Goal: Information Seeking & Learning: Learn about a topic

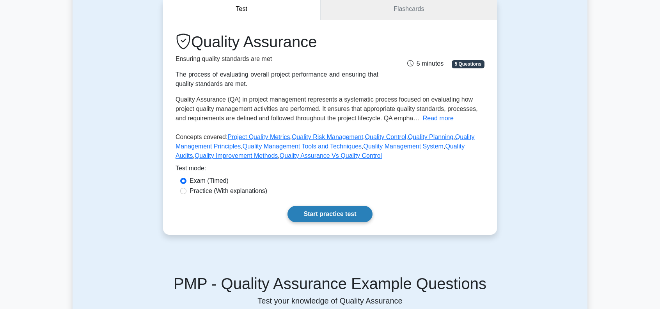
click at [334, 215] on link "Start practice test" at bounding box center [329, 214] width 85 height 16
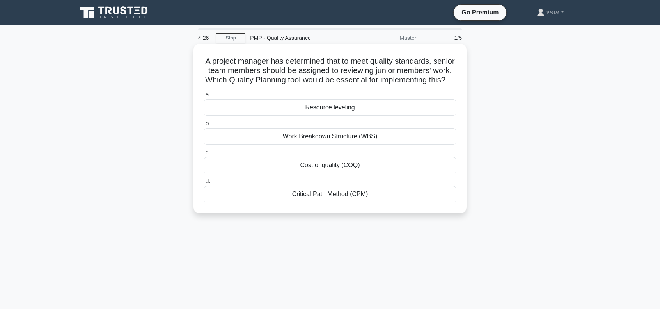
click at [303, 173] on div "Cost of quality (COQ)" at bounding box center [330, 165] width 253 height 16
click at [204, 155] on input "c. Cost of quality (COQ)" at bounding box center [204, 152] width 0 height 5
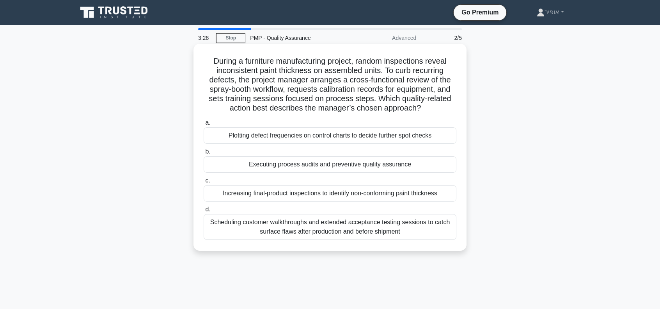
click at [296, 164] on div "Executing process audits and preventive quality assurance" at bounding box center [330, 164] width 253 height 16
click at [204, 154] on input "b. Executing process audits and preventive quality assurance" at bounding box center [204, 151] width 0 height 5
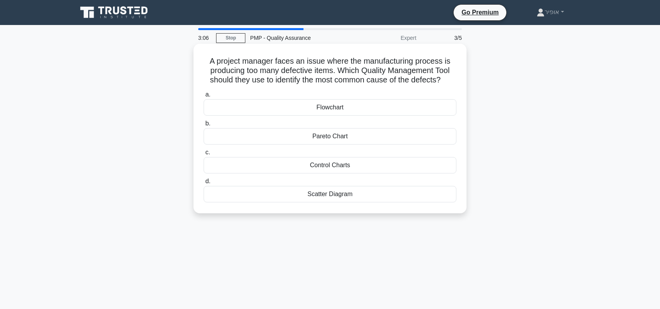
click at [292, 193] on div "Scatter Diagram" at bounding box center [330, 194] width 253 height 16
click at [204, 184] on input "d. Scatter Diagram" at bounding box center [204, 181] width 0 height 5
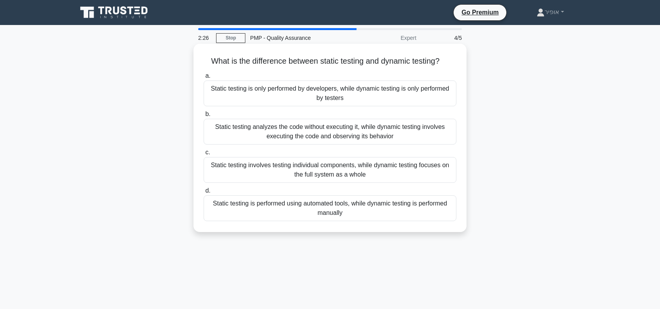
click at [274, 171] on div "Static testing involves testing individual components, while dynamic testing fo…" at bounding box center [330, 170] width 253 height 26
click at [204, 155] on input "c. Static testing involves testing individual components, while dynamic testing…" at bounding box center [204, 152] width 0 height 5
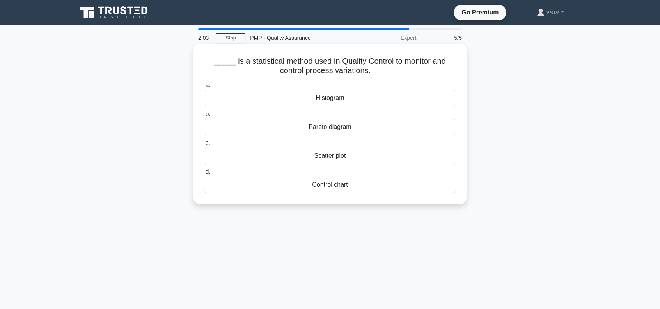
click at [284, 156] on div "Scatter plot" at bounding box center [330, 155] width 253 height 16
click at [204, 145] on input "c. Scatter plot" at bounding box center [204, 142] width 0 height 5
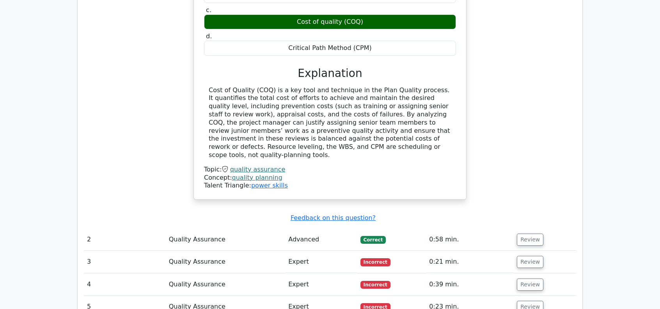
scroll to position [780, 0]
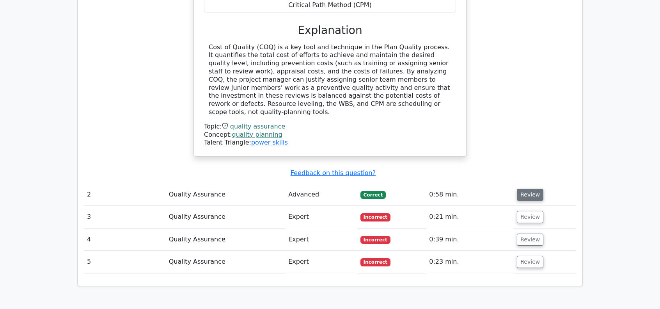
click at [534, 188] on button "Review" at bounding box center [530, 194] width 27 height 12
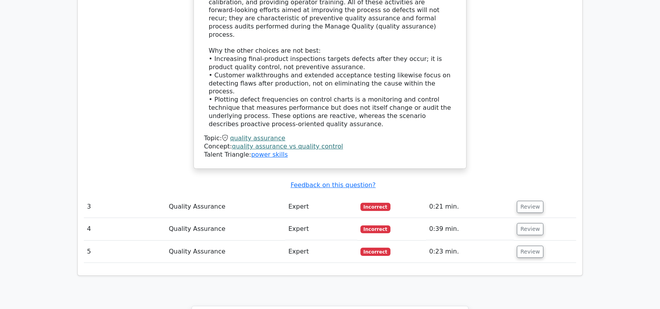
scroll to position [1248, 0]
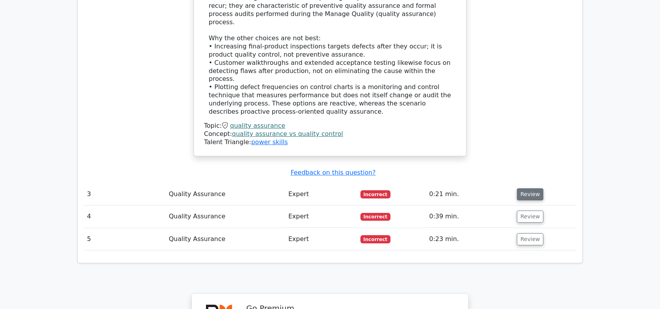
click at [529, 188] on button "Review" at bounding box center [530, 194] width 27 height 12
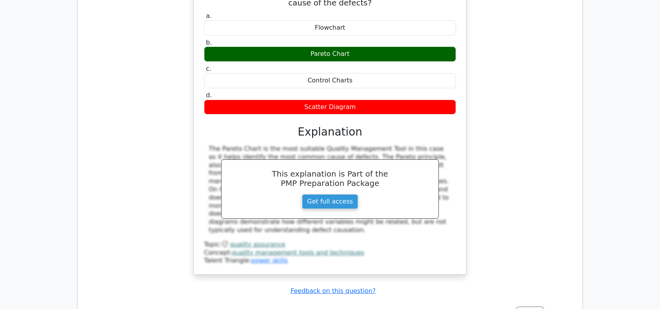
scroll to position [1560, 0]
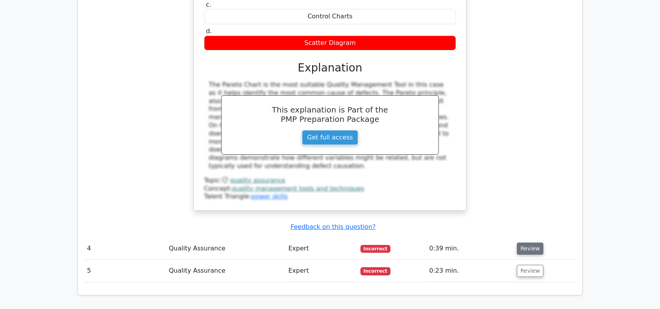
click at [524, 242] on button "Review" at bounding box center [530, 248] width 27 height 12
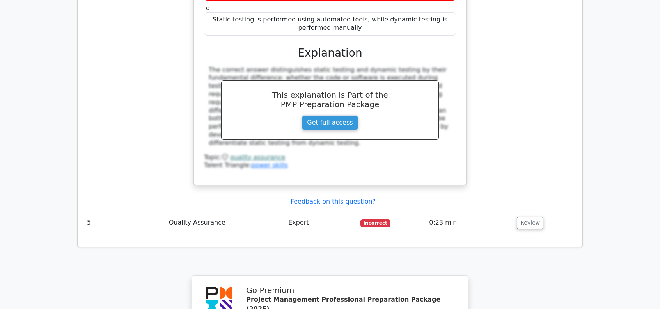
scroll to position [1950, 0]
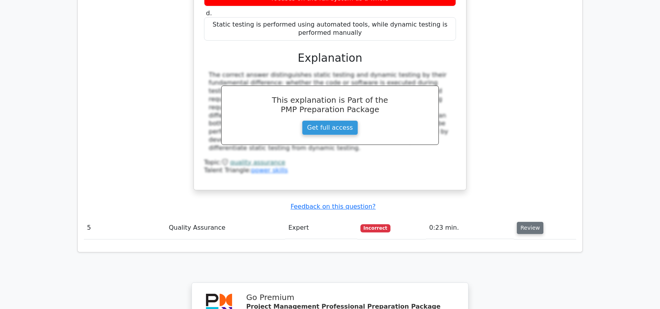
click at [520, 222] on button "Review" at bounding box center [530, 228] width 27 height 12
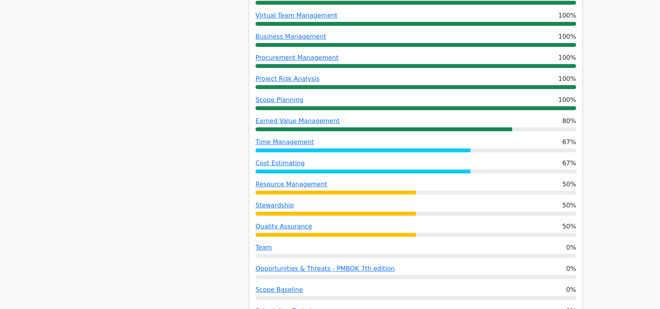
scroll to position [663, 0]
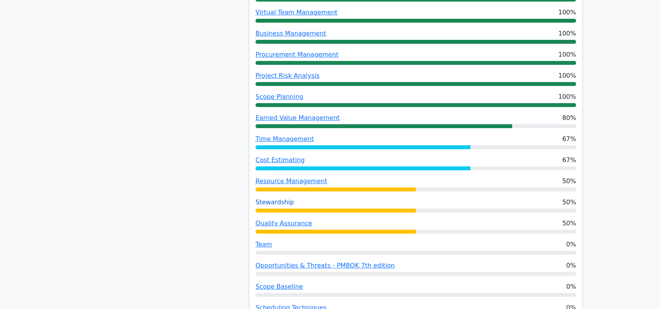
click at [264, 198] on link "Stewardship" at bounding box center [274, 201] width 39 height 7
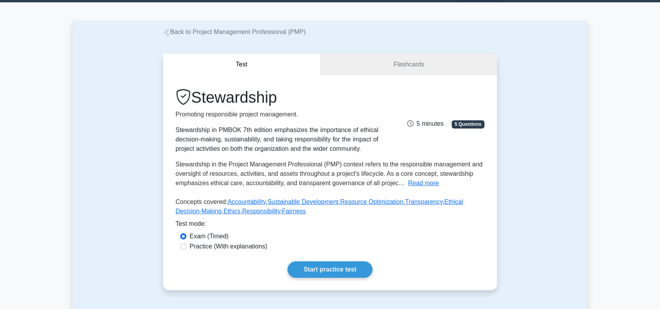
scroll to position [39, 0]
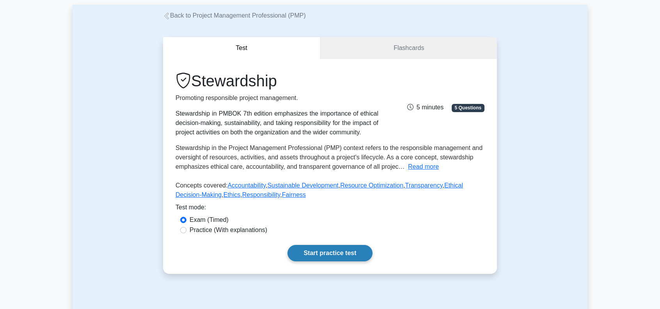
click at [331, 252] on link "Start practice test" at bounding box center [329, 253] width 85 height 16
click at [333, 256] on link "Start practice test" at bounding box center [329, 253] width 85 height 16
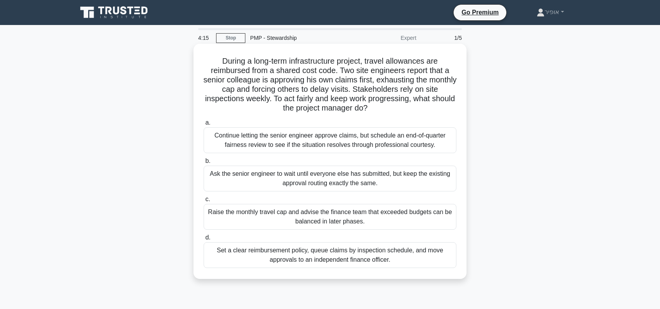
click at [254, 253] on div "Set a clear reimbursement policy, queue claims by inspection schedule, and move…" at bounding box center [330, 255] width 253 height 26
click at [204, 240] on input "d. Set a clear reimbursement policy, queue claims by inspection schedule, and m…" at bounding box center [204, 237] width 0 height 5
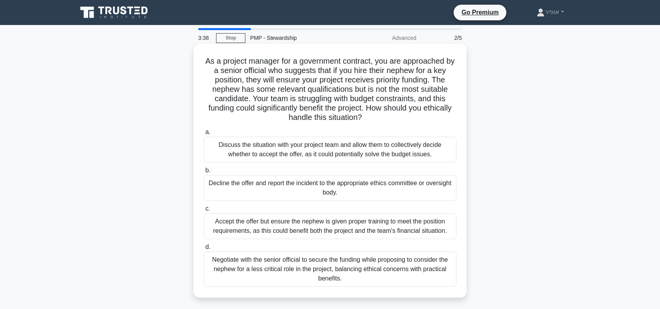
click at [245, 186] on div "Decline the offer and report the incident to the appropriate ethics committee o…" at bounding box center [330, 188] width 253 height 26
click at [204, 173] on input "b. Decline the offer and report the incident to the appropriate ethics committe…" at bounding box center [204, 170] width 0 height 5
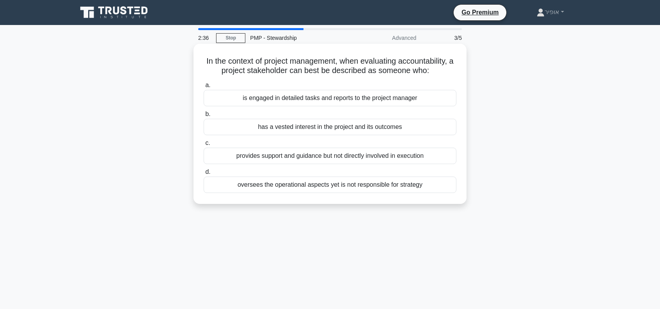
click at [301, 129] on div "has a vested interest in the project and its outcomes" at bounding box center [330, 127] width 253 height 16
click at [204, 117] on input "b. has a vested interest in the project and its outcomes" at bounding box center [204, 114] width 0 height 5
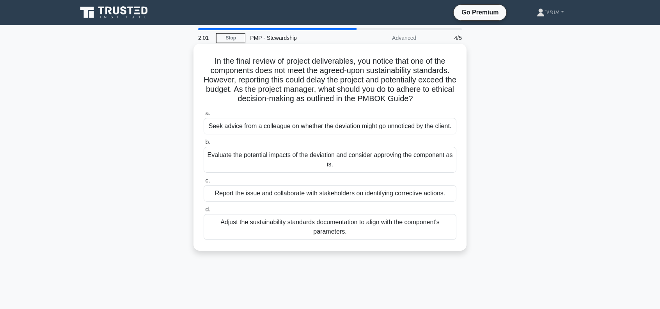
click at [292, 195] on div "Report the issue and collaborate with stakeholders on identifying corrective ac…" at bounding box center [330, 193] width 253 height 16
click at [204, 183] on input "c. Report the issue and collaborate with stakeholders on identifying corrective…" at bounding box center [204, 180] width 0 height 5
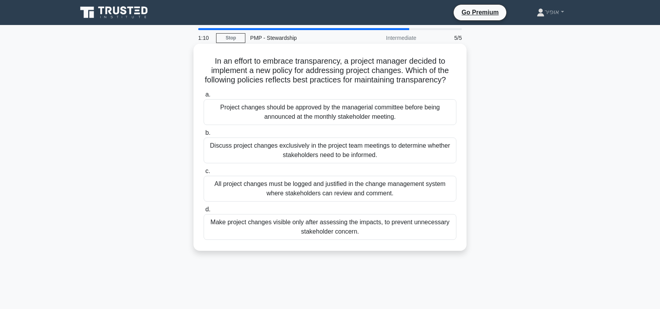
click at [292, 195] on div "All project changes must be logged and justified in the change management syste…" at bounding box center [330, 189] width 253 height 26
click at [204, 174] on input "c. All project changes must be logged and justified in the change management sy…" at bounding box center [204, 171] width 0 height 5
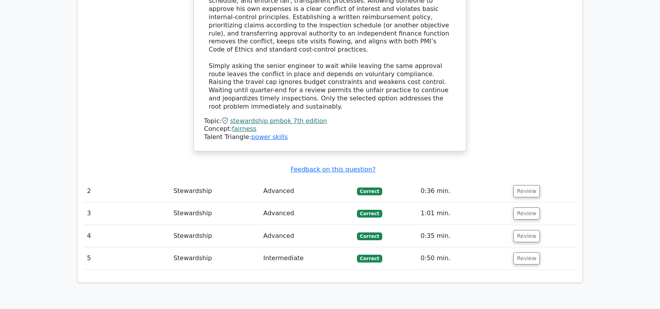
scroll to position [897, 0]
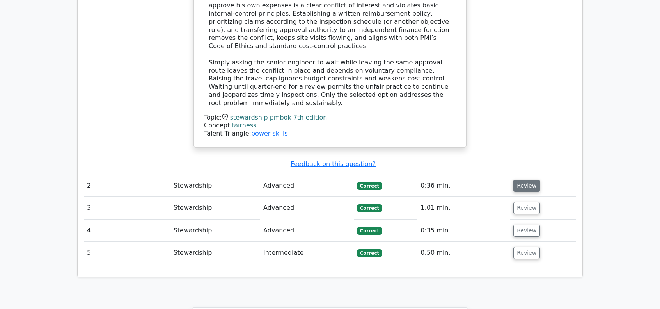
click at [519, 179] on button "Review" at bounding box center [526, 185] width 27 height 12
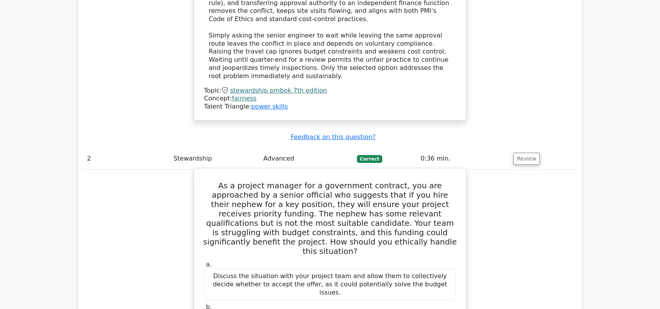
scroll to position [936, 0]
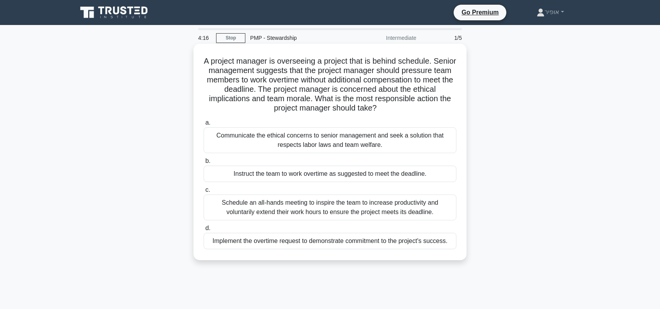
click at [287, 142] on div "Communicate the ethical concerns to senior management and seek a solution that …" at bounding box center [330, 140] width 253 height 26
click at [204, 125] on input "a. Communicate the ethical concerns to senior management and seek a solution th…" at bounding box center [204, 122] width 0 height 5
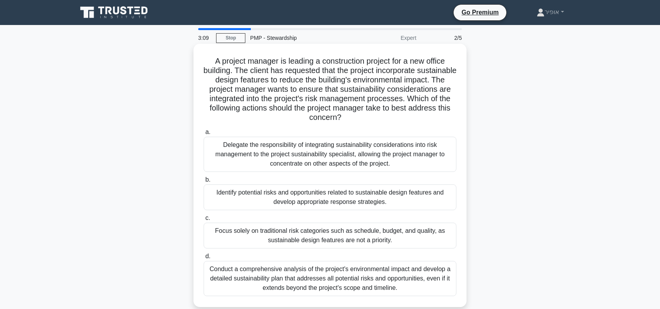
click at [314, 198] on div "Identify potential risks and opportunities related to sustainable design featur…" at bounding box center [330, 197] width 253 height 26
click at [204, 182] on input "b. Identify potential risks and opportunities related to sustainable design fea…" at bounding box center [204, 179] width 0 height 5
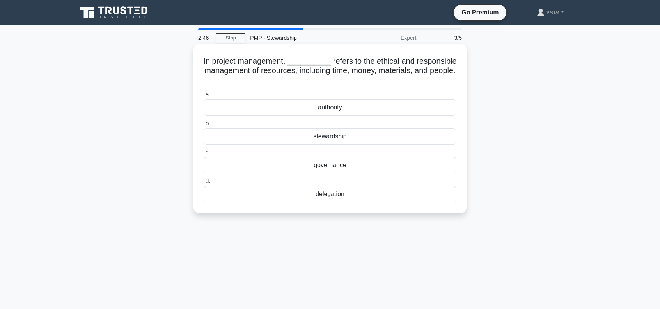
click at [294, 138] on div "stewardship" at bounding box center [330, 136] width 253 height 16
click at [204, 126] on input "b. stewardship" at bounding box center [204, 123] width 0 height 5
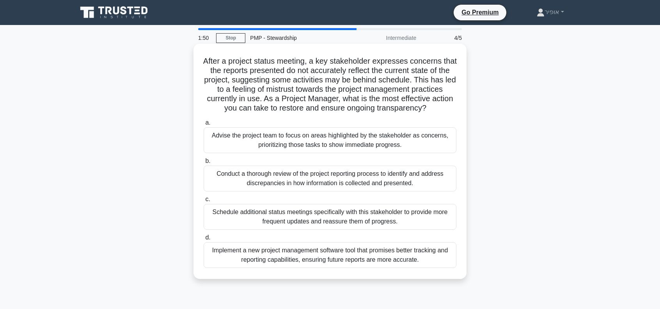
click at [295, 185] on div "Conduct a thorough review of the project reporting process to identify and addr…" at bounding box center [330, 178] width 253 height 26
click at [204, 163] on input "b. Conduct a thorough review of the project reporting process to identify and a…" at bounding box center [204, 160] width 0 height 5
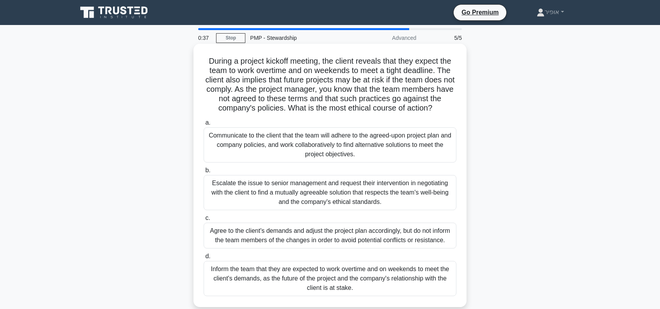
click at [263, 197] on div "Escalate the issue to senior management and request their intervention in negot…" at bounding box center [330, 192] width 253 height 35
click at [204, 173] on input "b. Escalate the issue to senior management and request their intervention in ne…" at bounding box center [204, 170] width 0 height 5
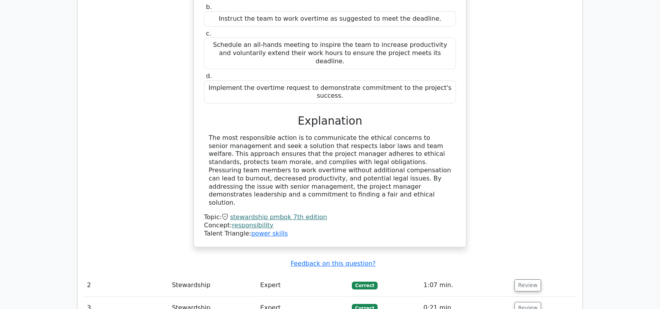
scroll to position [780, 0]
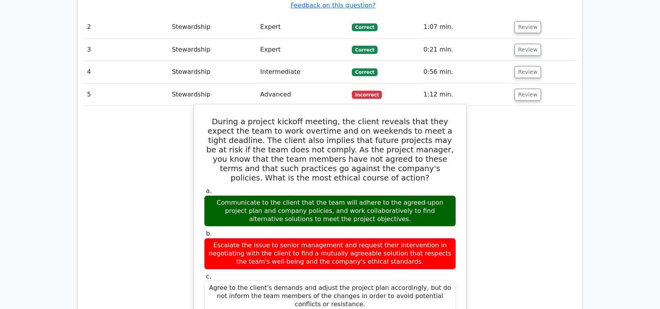
scroll to position [1014, 0]
